Goal: Task Accomplishment & Management: Use online tool/utility

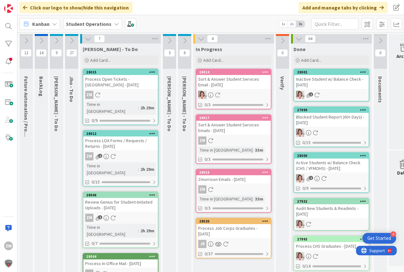
scroll to position [0, 23]
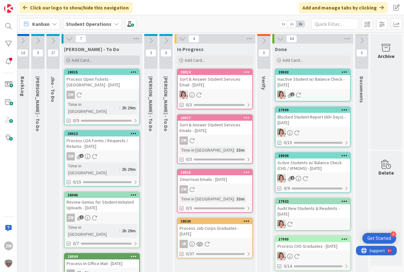
click at [74, 60] on span "Add Card..." at bounding box center [82, 60] width 20 height 6
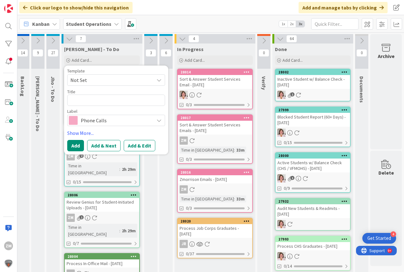
click at [157, 81] on icon at bounding box center [159, 80] width 5 height 5
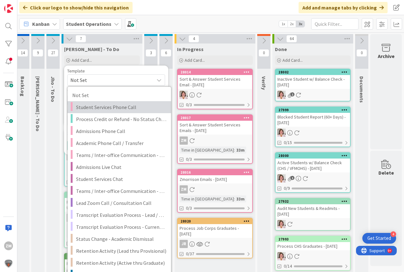
click at [97, 107] on span "Student Services Phone Call" at bounding box center [121, 107] width 90 height 8
type textarea "x"
type textarea "Student Services Phone Call"
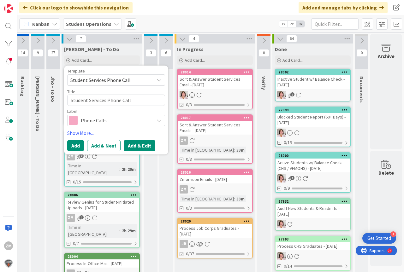
click at [133, 147] on button "Add & Edit" at bounding box center [140, 145] width 32 height 11
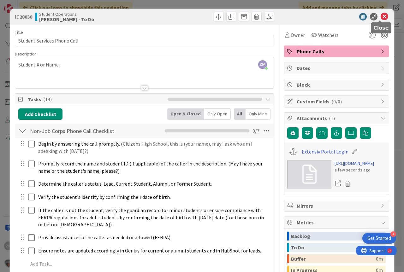
click at [381, 16] on icon at bounding box center [385, 17] width 8 height 8
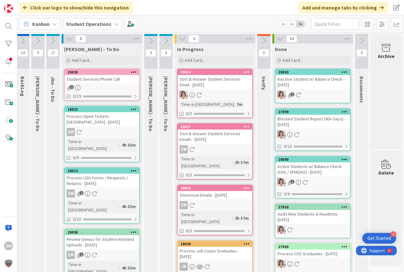
click at [131, 71] on icon at bounding box center [134, 72] width 6 height 4
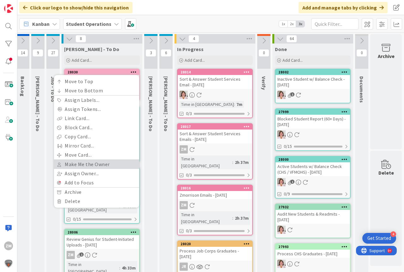
click at [81, 164] on link "Make Me the Owner" at bounding box center [96, 164] width 85 height 9
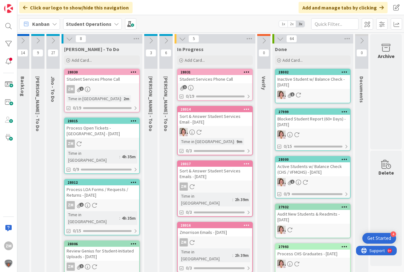
click at [92, 88] on div "ZM 1" at bounding box center [102, 89] width 74 height 8
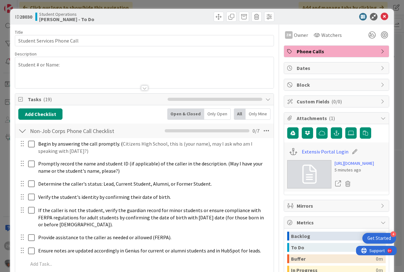
click at [63, 64] on p "Student # or Name:" at bounding box center [144, 64] width 252 height 7
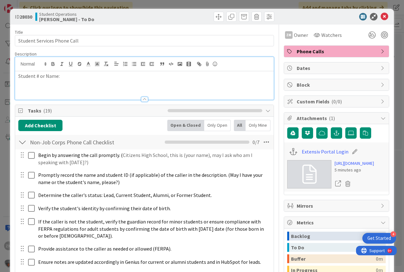
click at [65, 74] on p "Student # or Name:" at bounding box center [144, 76] width 252 height 7
click at [381, 16] on icon at bounding box center [385, 17] width 8 height 8
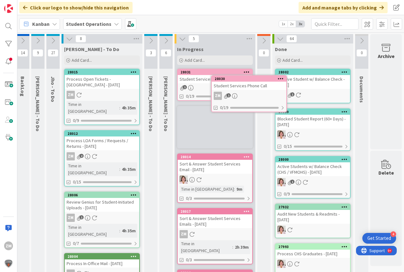
scroll to position [0, 23]
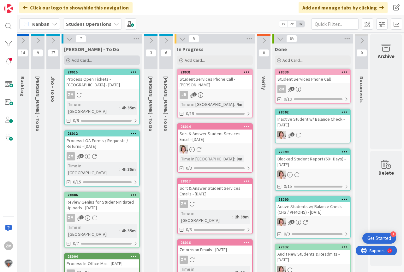
click at [74, 56] on div "Add Card..." at bounding box center [102, 60] width 76 height 9
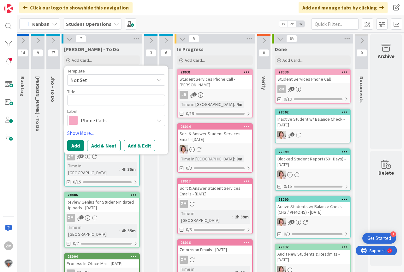
click at [157, 82] on icon at bounding box center [159, 80] width 5 height 5
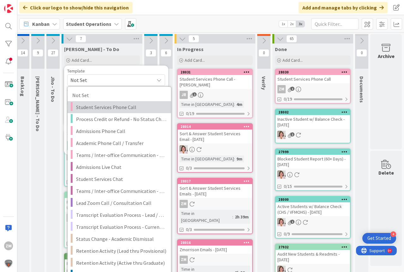
click at [108, 108] on span "Student Services Phone Call" at bounding box center [121, 107] width 90 height 8
type textarea "x"
type textarea "Student Services Phone Call"
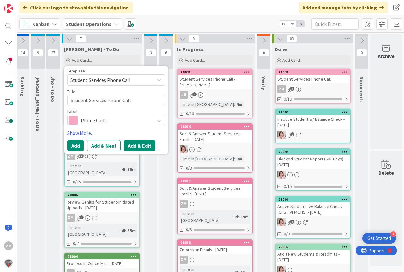
click at [130, 145] on button "Add & Edit" at bounding box center [140, 145] width 32 height 11
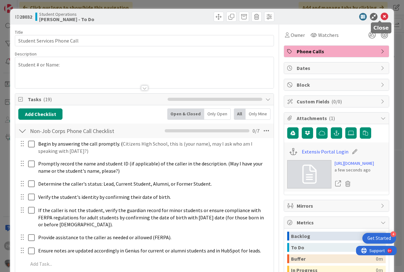
click at [381, 18] on icon at bounding box center [385, 17] width 8 height 8
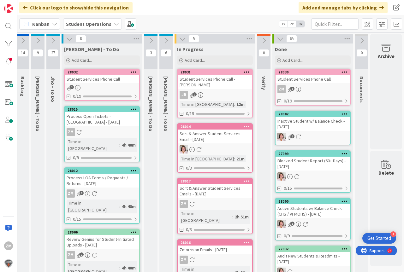
click at [131, 71] on icon at bounding box center [134, 72] width 6 height 4
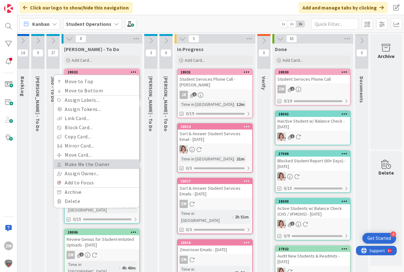
click at [83, 165] on link "Make Me the Owner" at bounding box center [96, 164] width 85 height 9
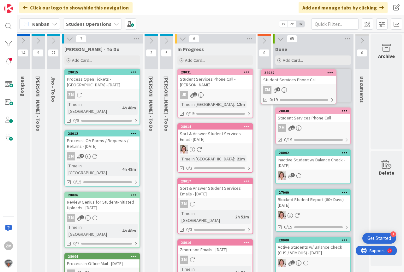
scroll to position [0, 19]
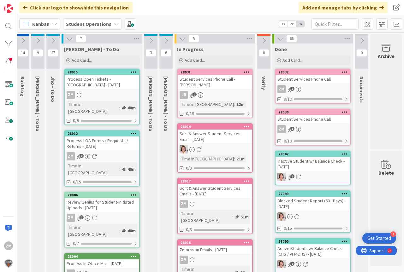
click at [299, 86] on div "ZM 1" at bounding box center [312, 89] width 74 height 8
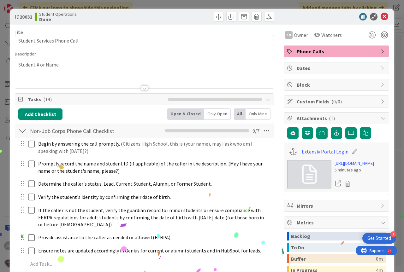
click at [77, 68] on div "Student # or Name:" at bounding box center [144, 72] width 258 height 31
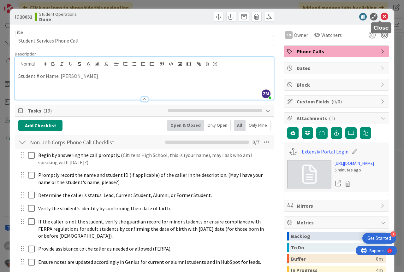
click at [381, 16] on icon at bounding box center [385, 17] width 8 height 8
